Goal: Transaction & Acquisition: Purchase product/service

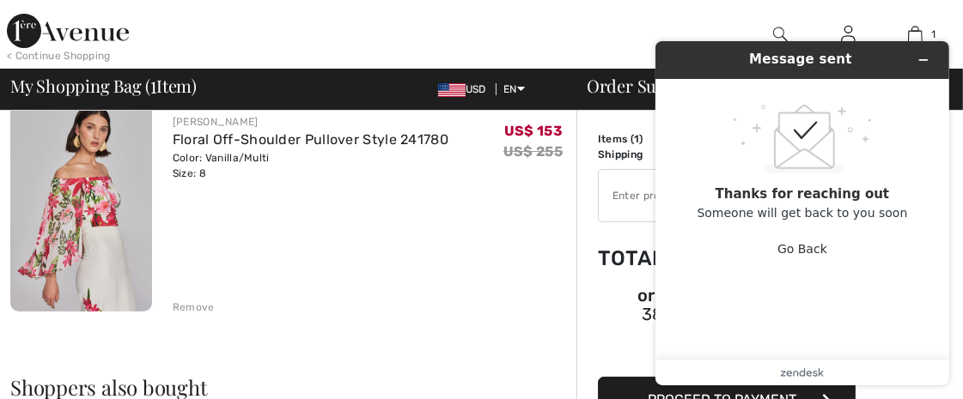
scroll to position [152, 0]
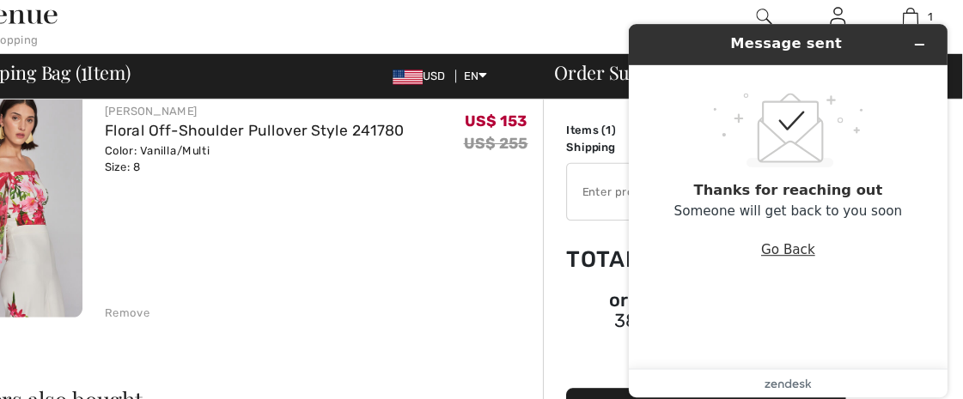
click at [774, 231] on button "Go Back" at bounding box center [774, 230] width 50 height 33
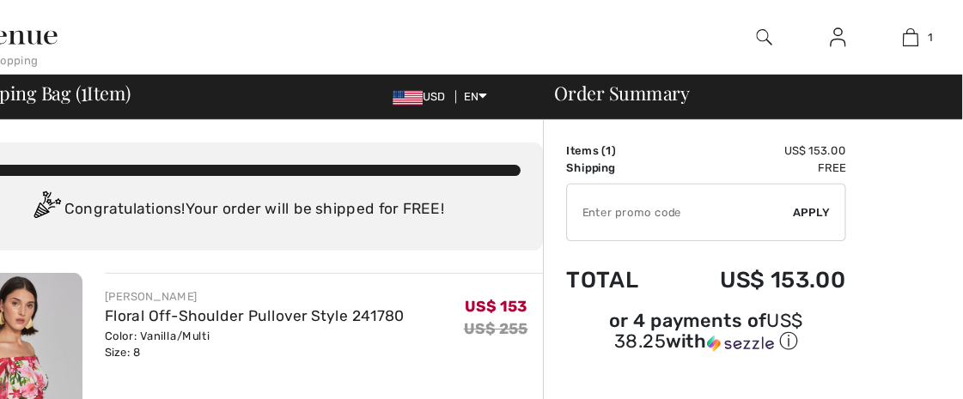
scroll to position [236, 0]
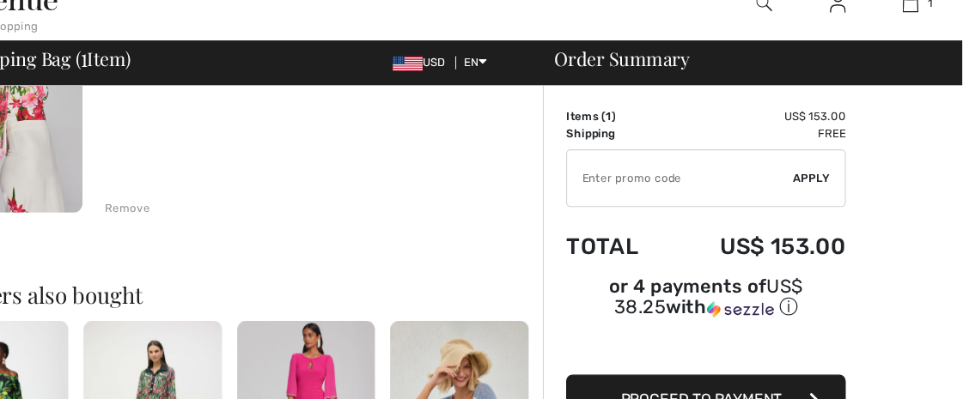
click at [758, 380] on button "Proceed to Payment" at bounding box center [727, 400] width 258 height 46
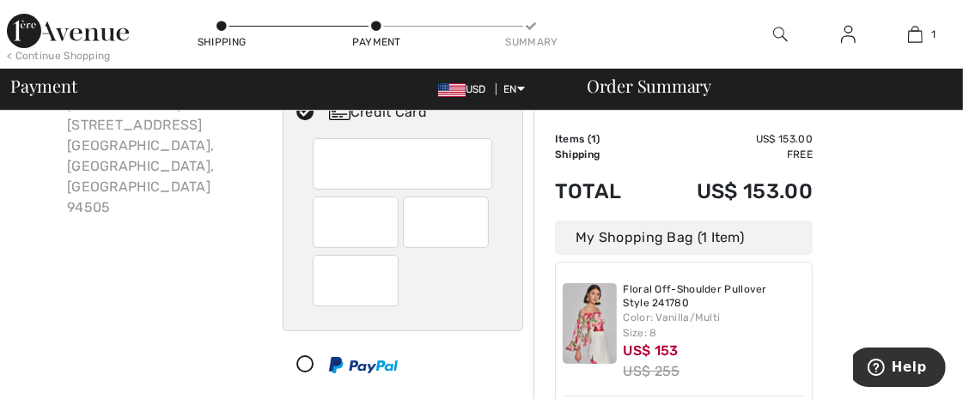
scroll to position [137, 0]
click at [10, 198] on div "Billing Address Shipping and Billing Addresses are the same Robin Popst 5682 Oa…" at bounding box center [141, 225] width 262 height 463
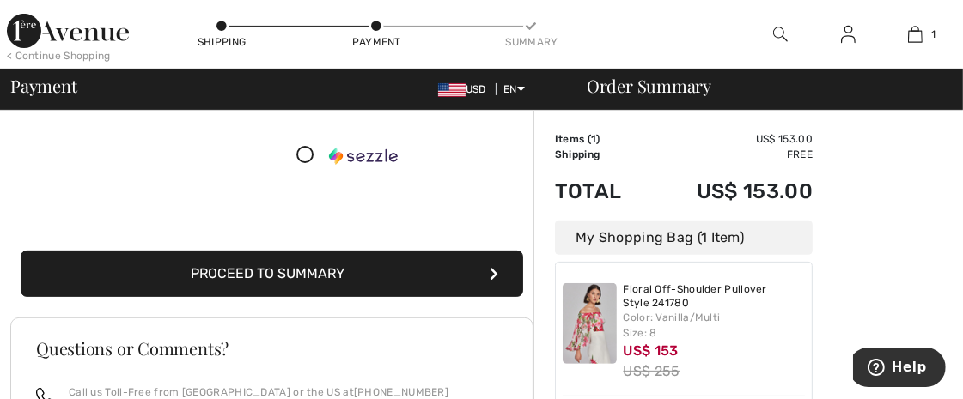
scroll to position [438, 0]
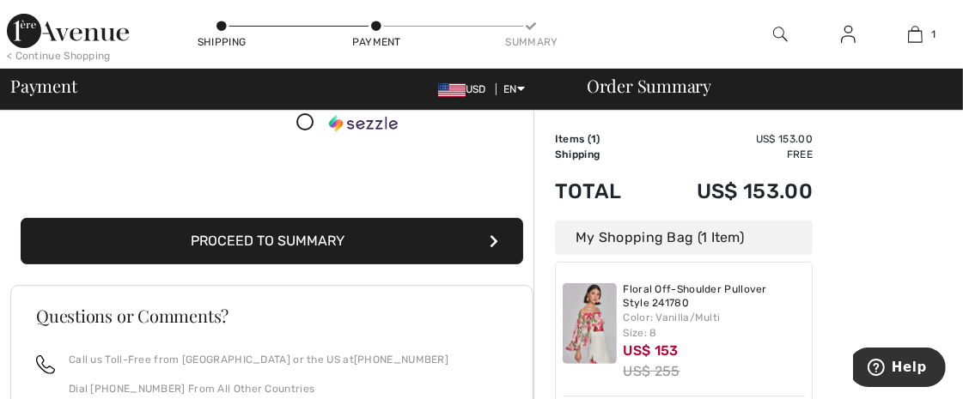
click at [289, 236] on button "Proceed to Summary" at bounding box center [272, 241] width 502 height 46
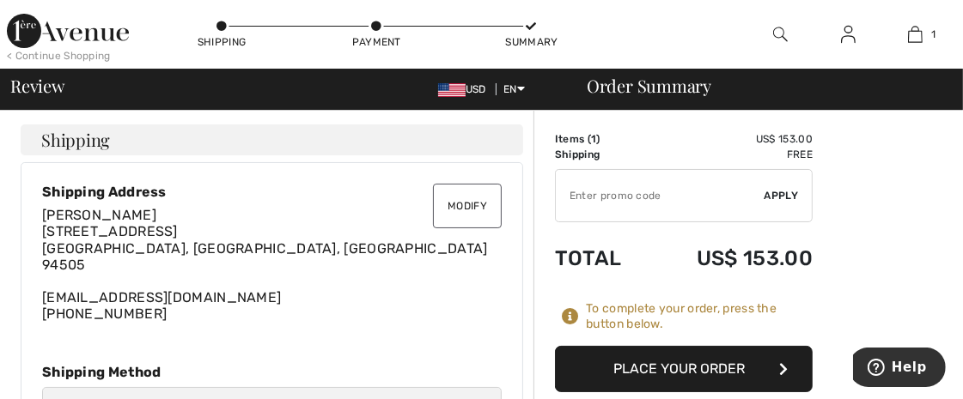
click at [741, 365] on button "Place Your Order" at bounding box center [684, 369] width 258 height 46
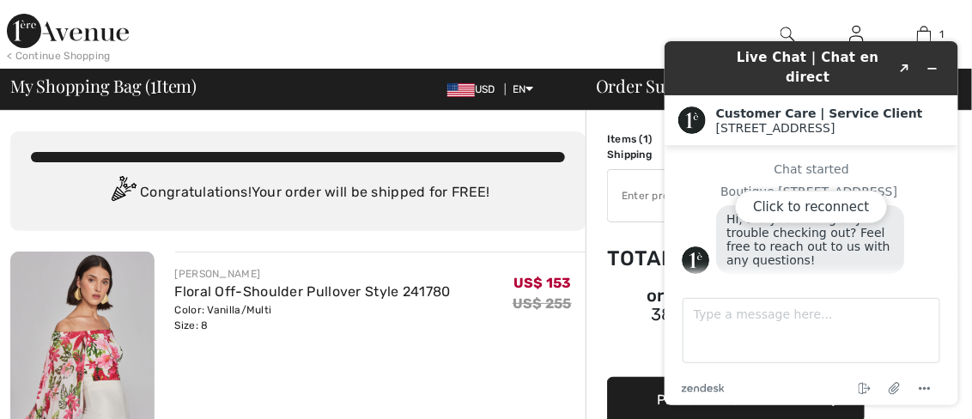
click at [932, 58] on div "Click to reconnect" at bounding box center [811, 222] width 294 height 364
click at [471, 315] on div "JOSEPH RIBKOFF Floral Off-Shoulder Pullover Style 241780 Color: Vanilla/Multi S…" at bounding box center [380, 299] width 411 height 67
click at [932, 60] on div "Click to reconnect" at bounding box center [811, 222] width 294 height 364
click at [490, 384] on div "JOSEPH RIBKOFF Floral Off-Shoulder Pullover Style 241780 Color: Vanilla/Multi S…" at bounding box center [380, 361] width 411 height 219
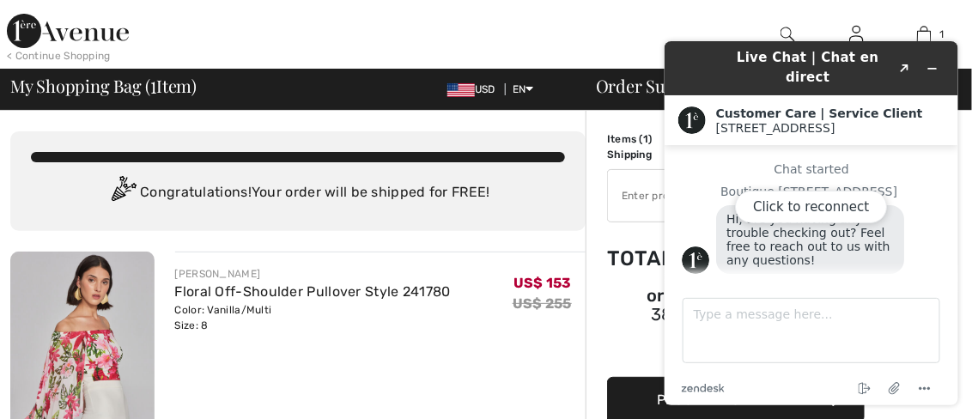
click at [647, 91] on div "Order Summary" at bounding box center [768, 85] width 386 height 17
click at [905, 56] on div "Click to reconnect" at bounding box center [811, 222] width 294 height 364
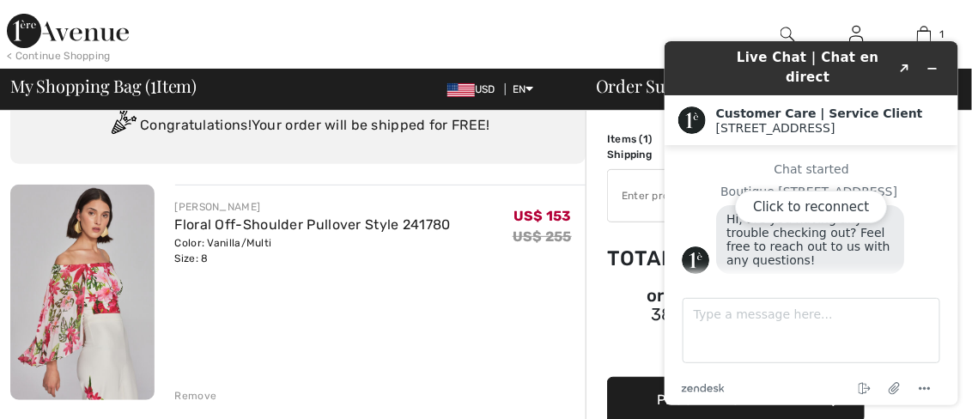
scroll to position [69, 0]
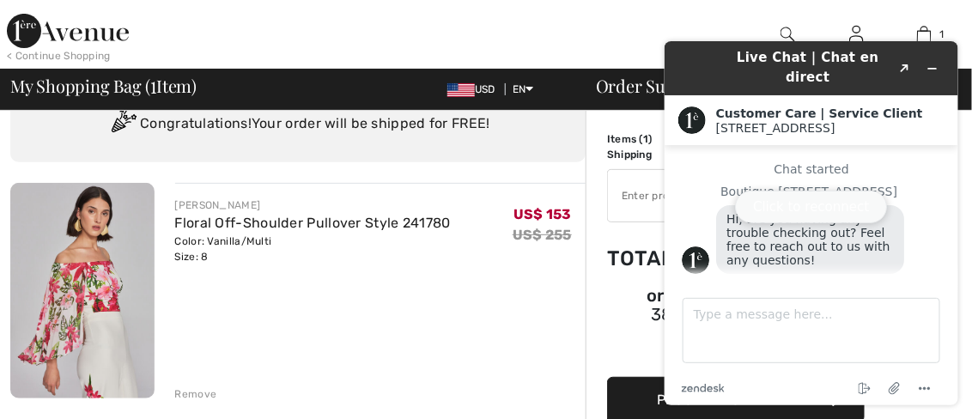
click at [792, 210] on button "Click to reconnect" at bounding box center [810, 206] width 152 height 33
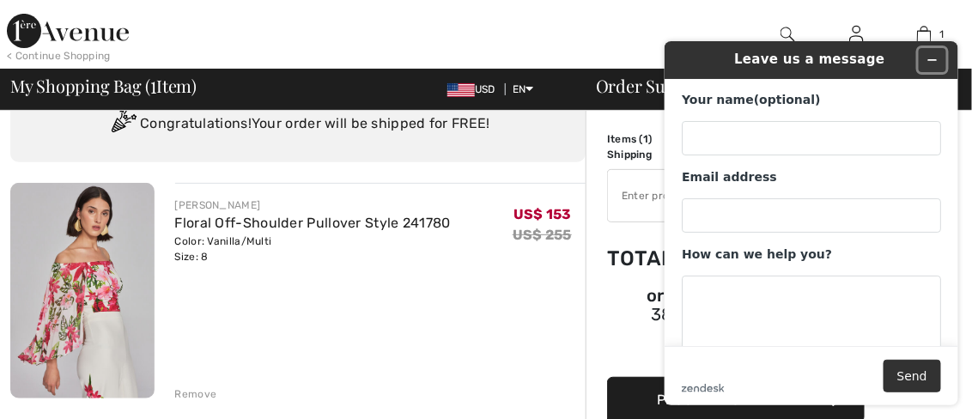
click at [936, 56] on icon "Minimize widget" at bounding box center [932, 59] width 12 height 12
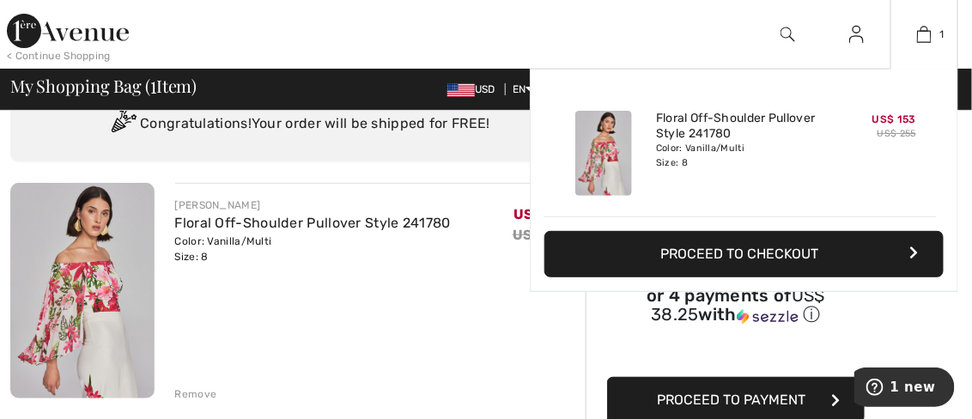
click at [755, 241] on button "Proceed to Checkout" at bounding box center [743, 254] width 399 height 46
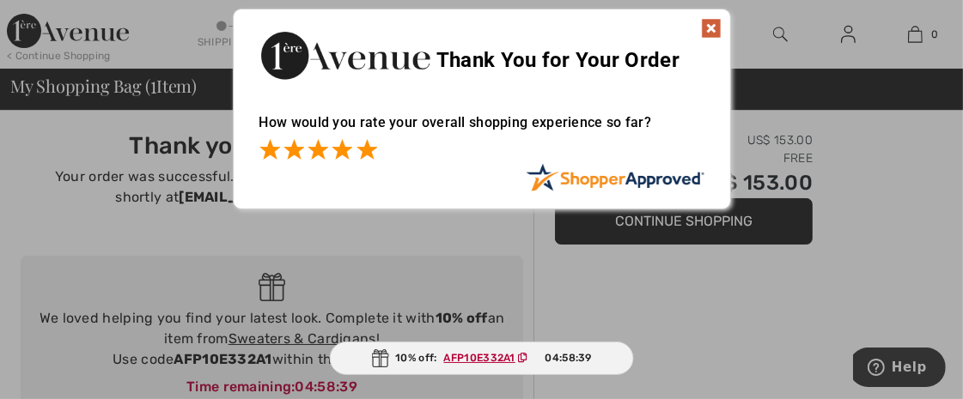
click at [366, 142] on span at bounding box center [366, 149] width 21 height 21
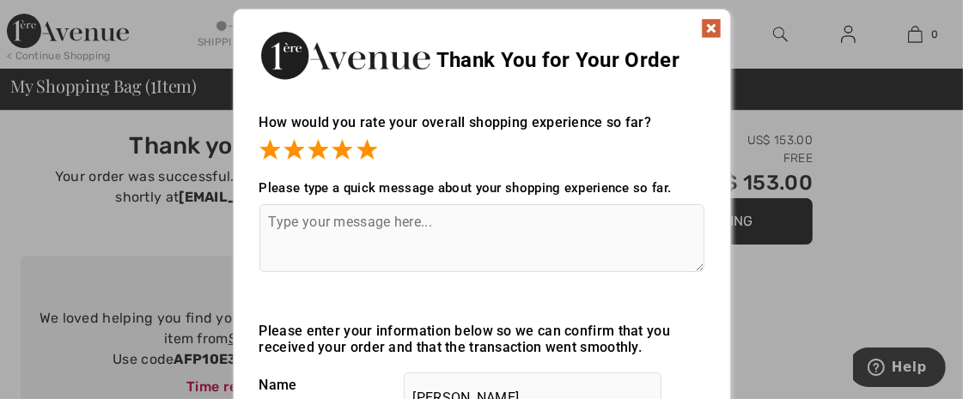
click at [710, 22] on img at bounding box center [711, 28] width 21 height 21
